Goal: Task Accomplishment & Management: Manage account settings

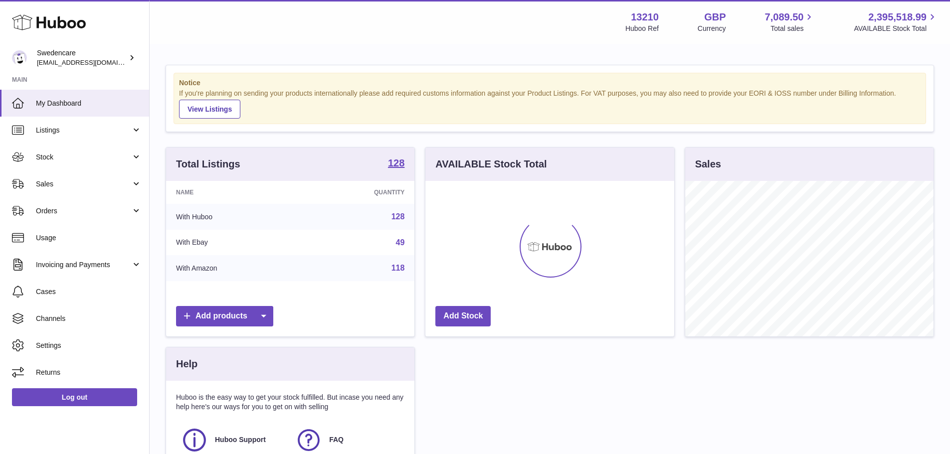
scroll to position [156, 249]
click at [87, 153] on span "Stock" at bounding box center [83, 157] width 95 height 9
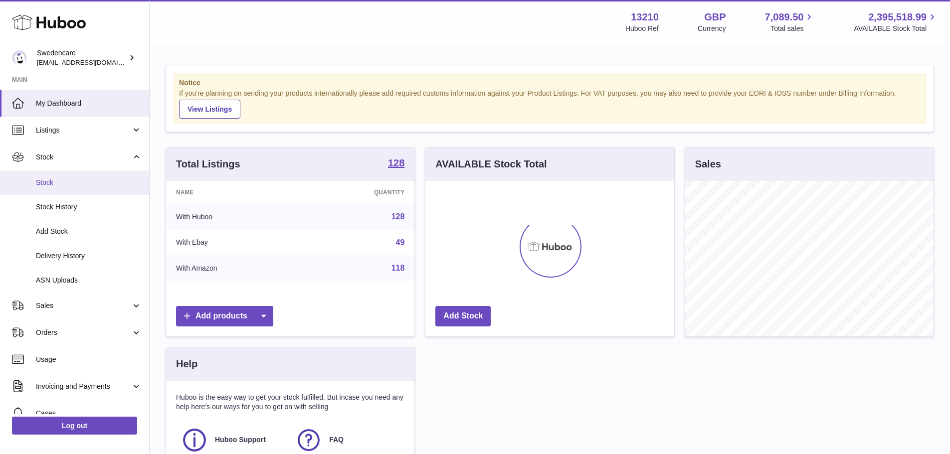
click at [72, 183] on span "Stock" at bounding box center [89, 182] width 106 height 9
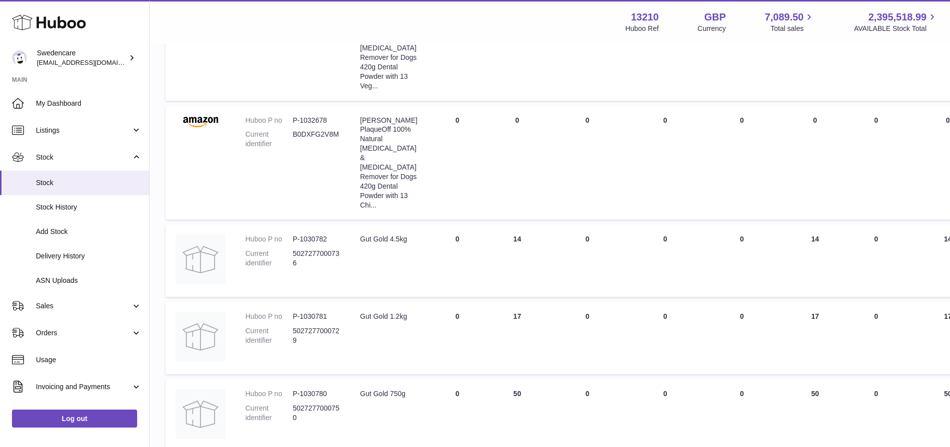
scroll to position [771, 0]
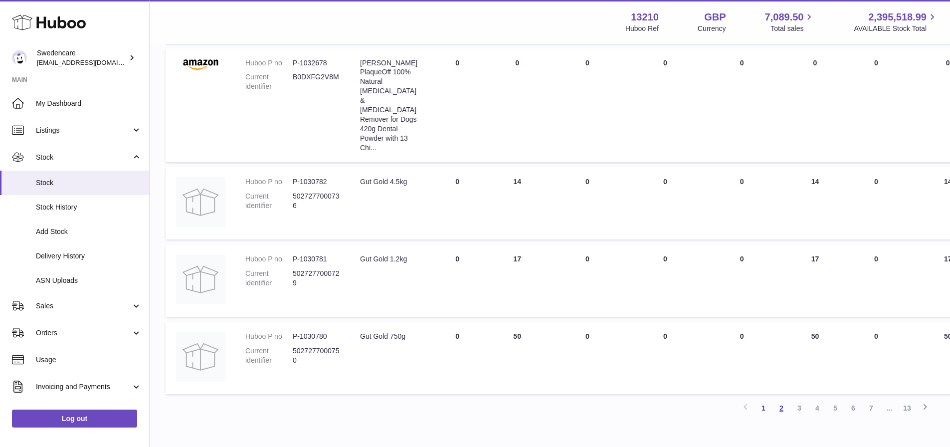
click at [779, 399] on link "2" at bounding box center [781, 408] width 18 height 18
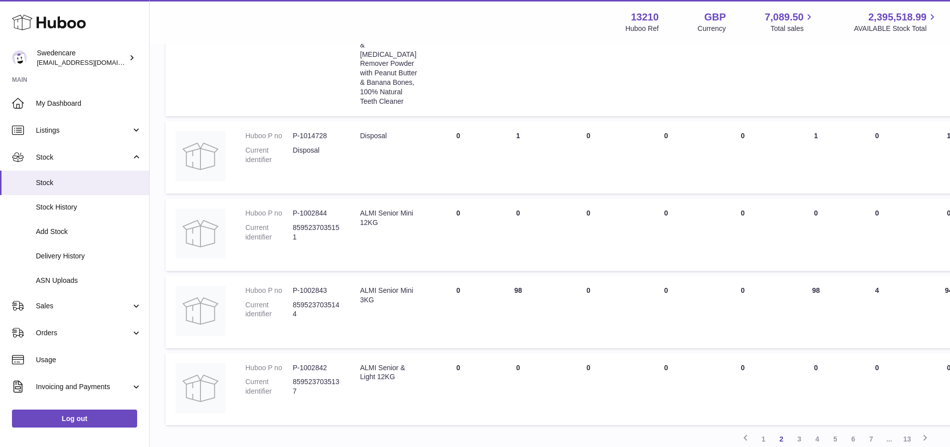
scroll to position [796, 0]
